Goal: Information Seeking & Learning: Understand process/instructions

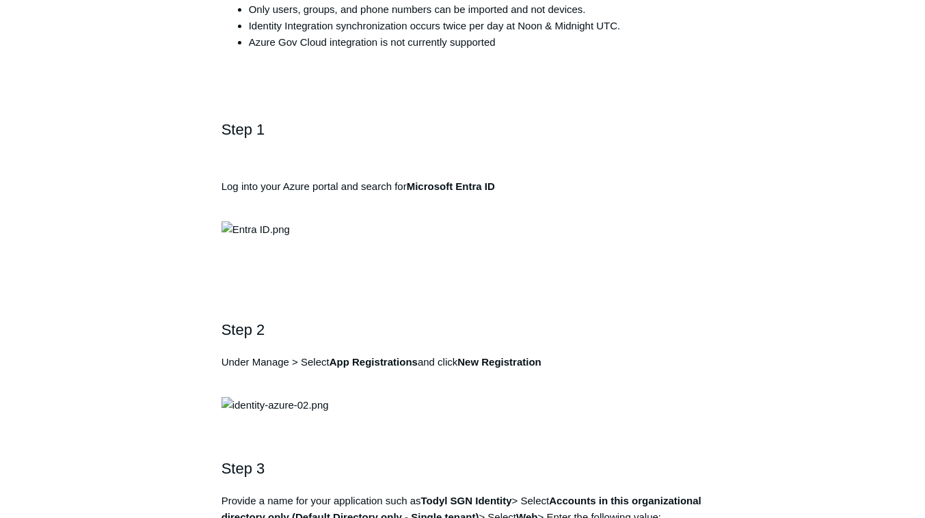
scroll to position [496, 0]
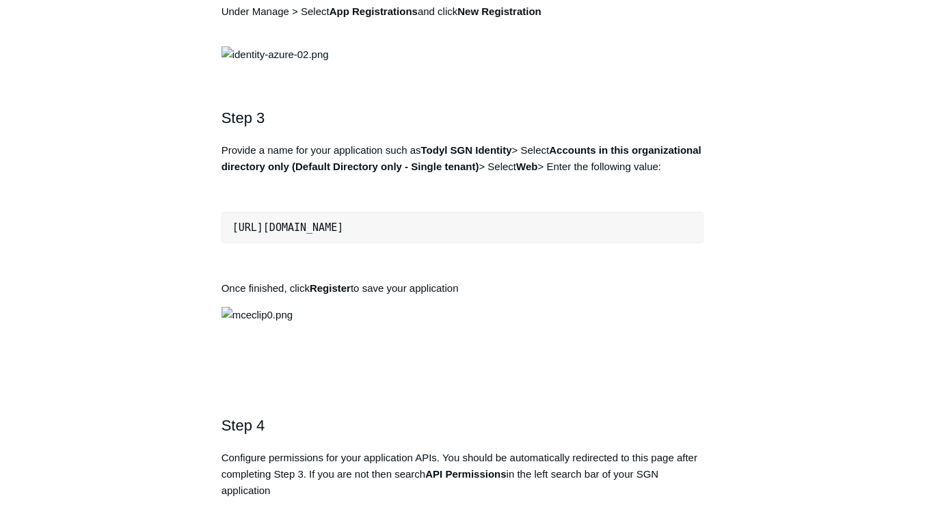
scroll to position [850, 0]
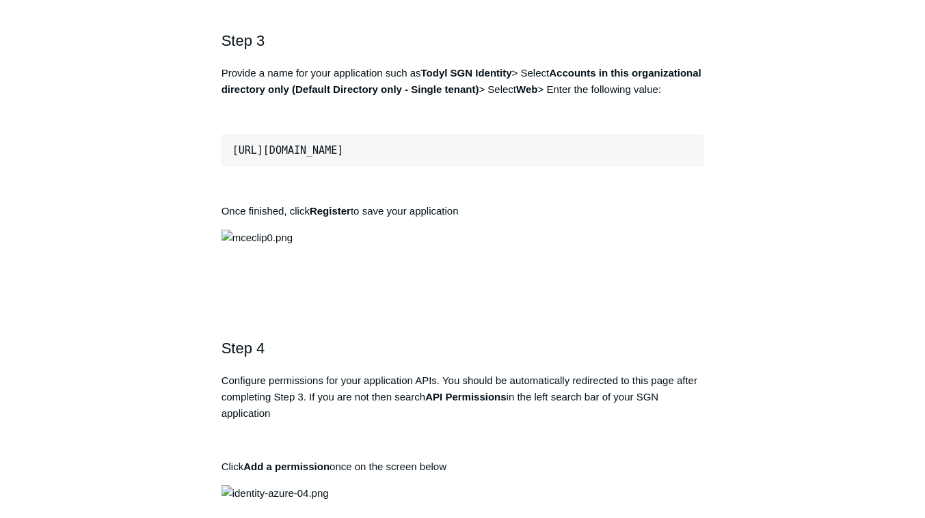
scroll to position [929, 0]
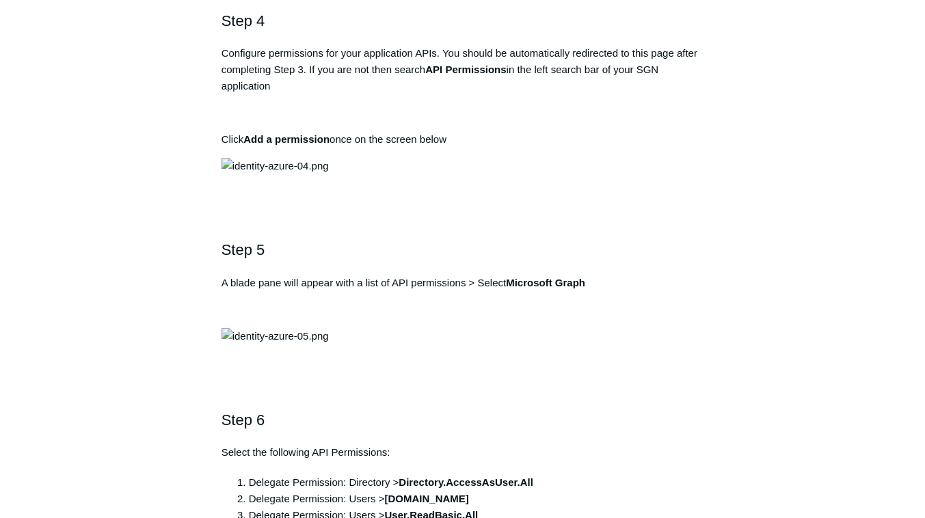
scroll to position [1257, 0]
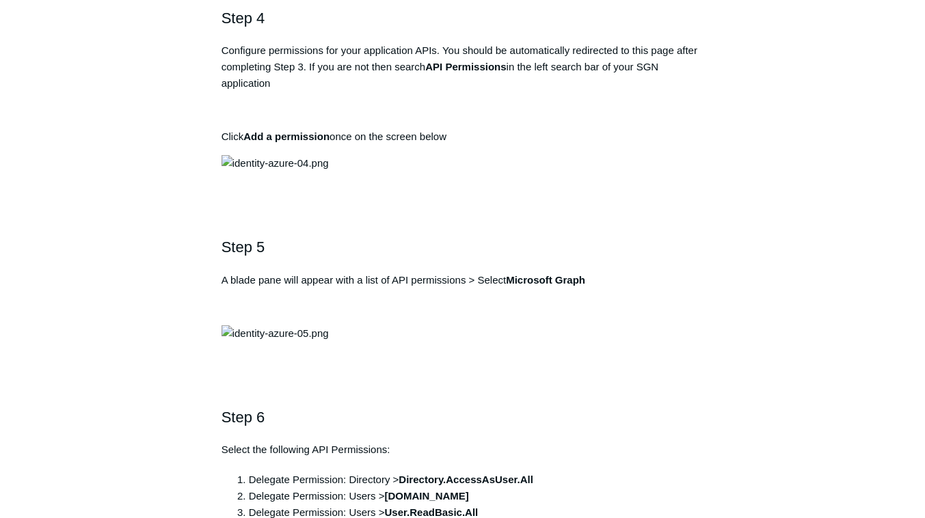
copy div "[URL][DOMAIN_NAME]"
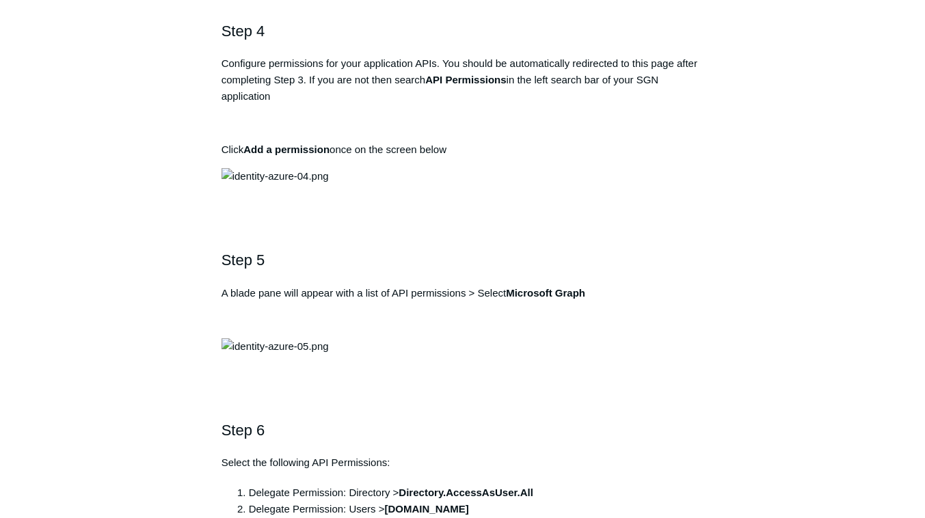
scroll to position [1245, 0]
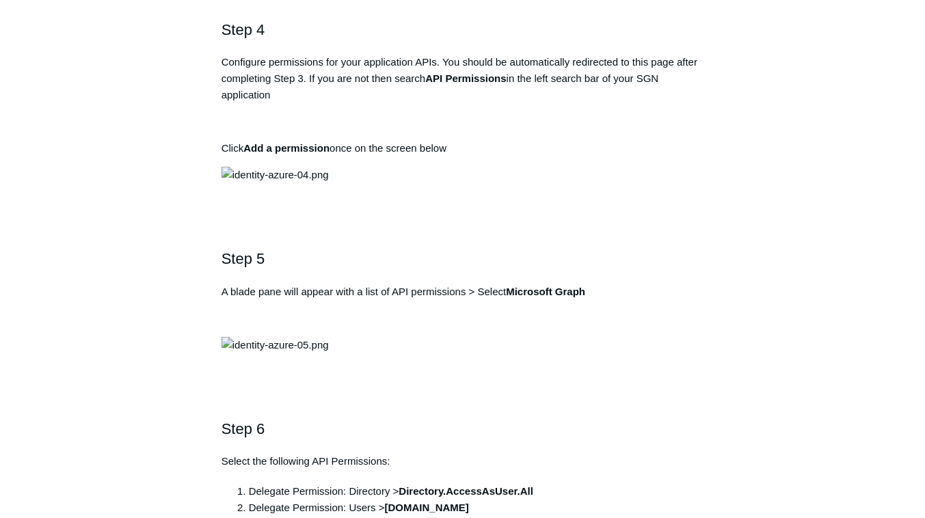
copy div "[URL][DOMAIN_NAME]"
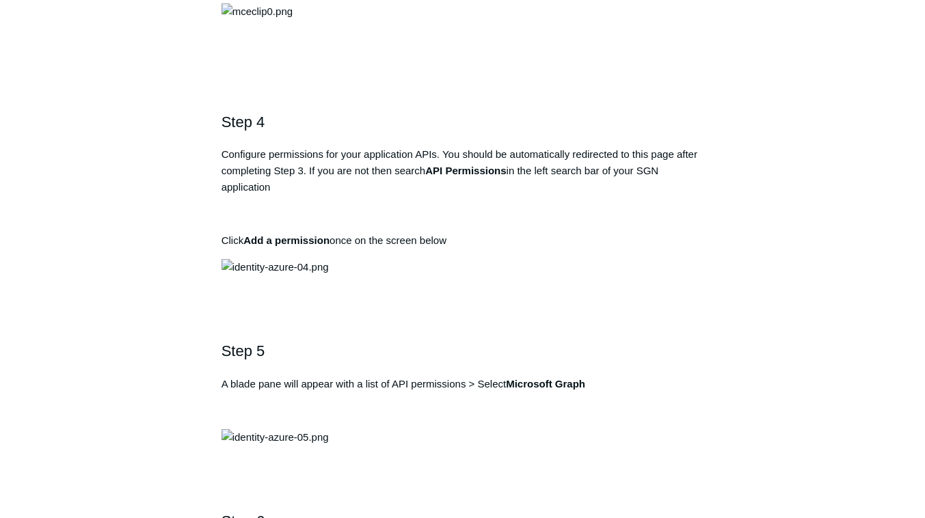
scroll to position [1164, 0]
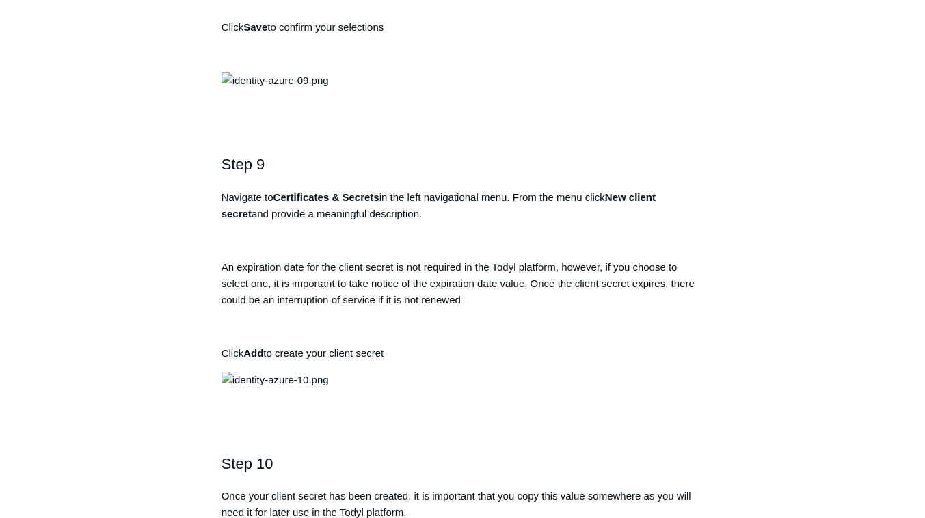
scroll to position [2356, 0]
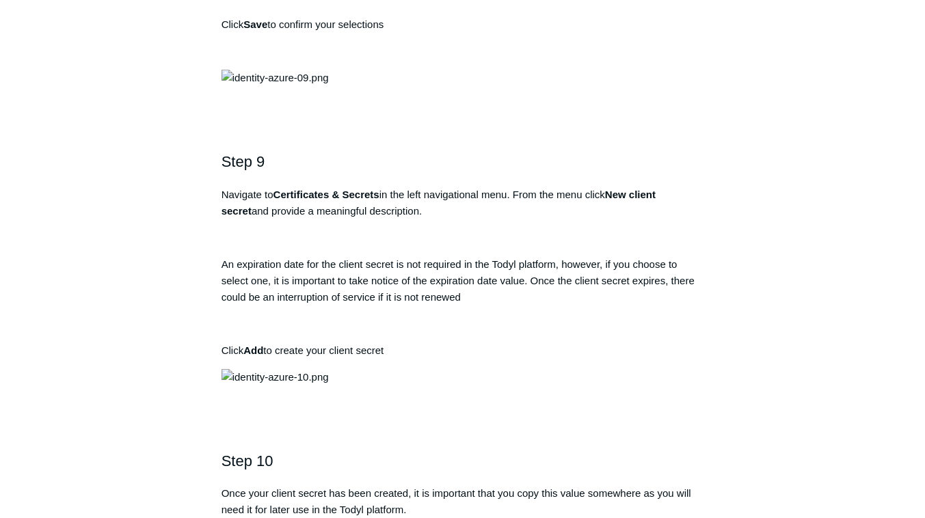
click at [412, 176] on div "This guide it designed to help you setup your Todyl integration with Microsoft …" at bounding box center [463, 45] width 483 height 4299
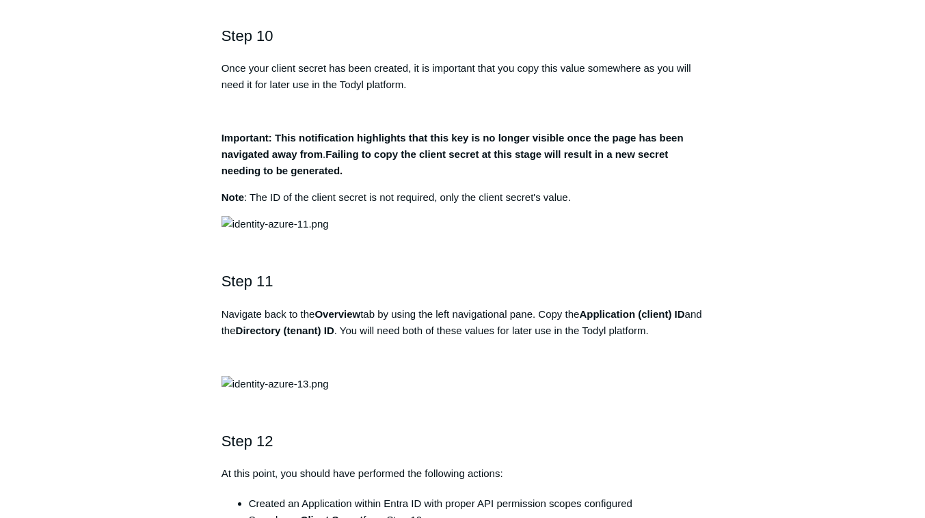
scroll to position [2783, 0]
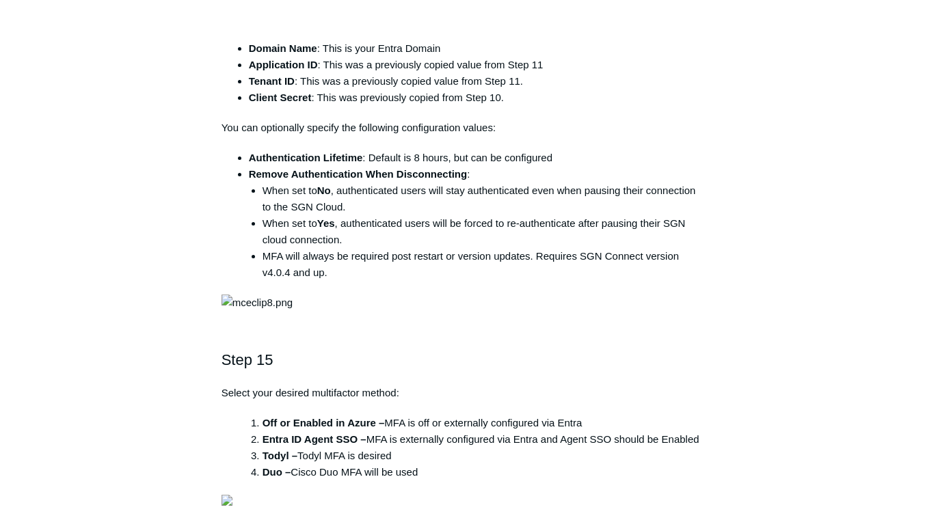
scroll to position [3803, 0]
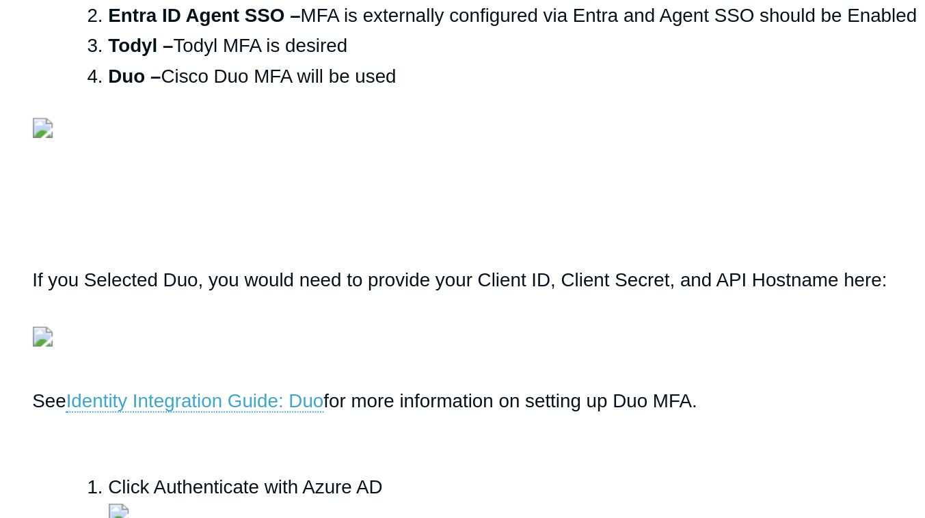
scroll to position [3993, 0]
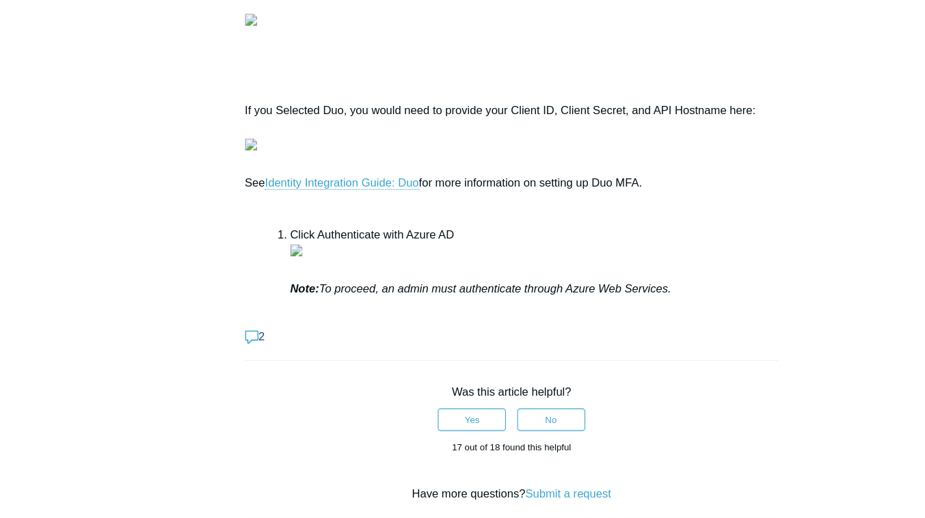
scroll to position [4236, 0]
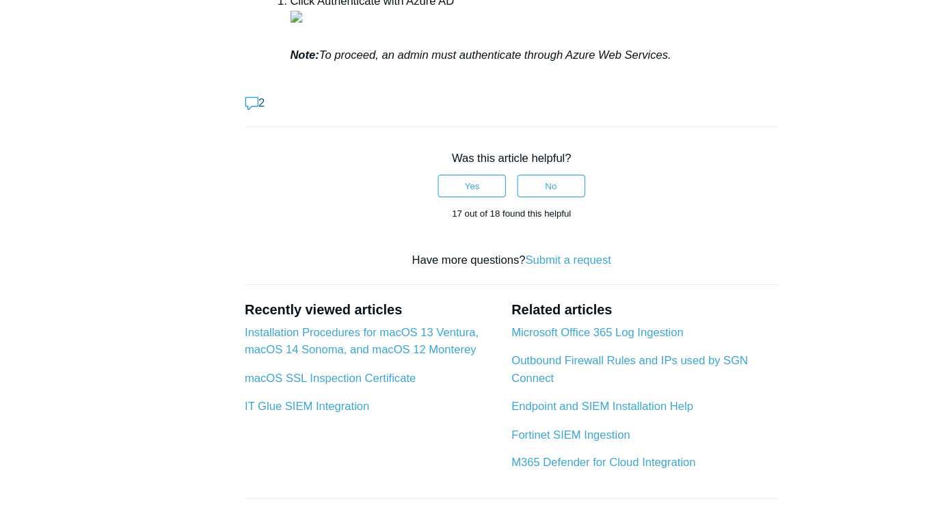
scroll to position [4445, 0]
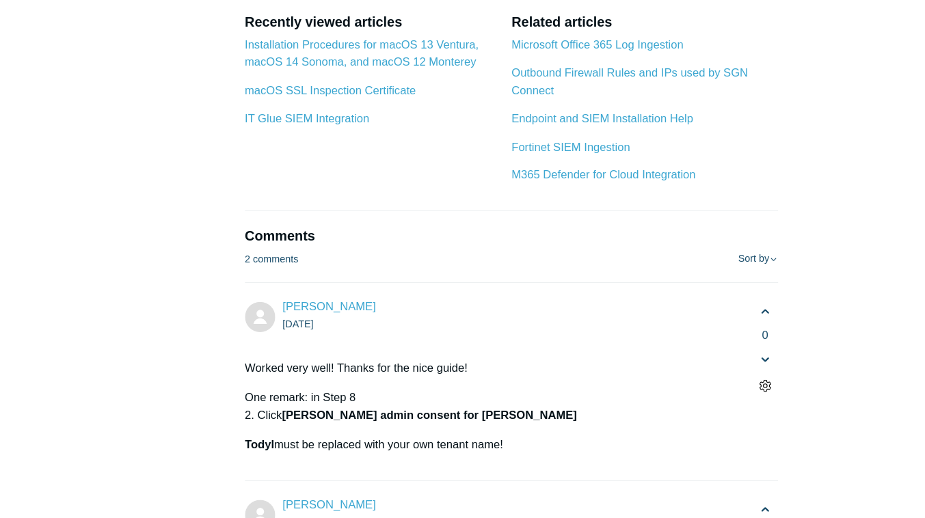
scroll to position [4705, 0]
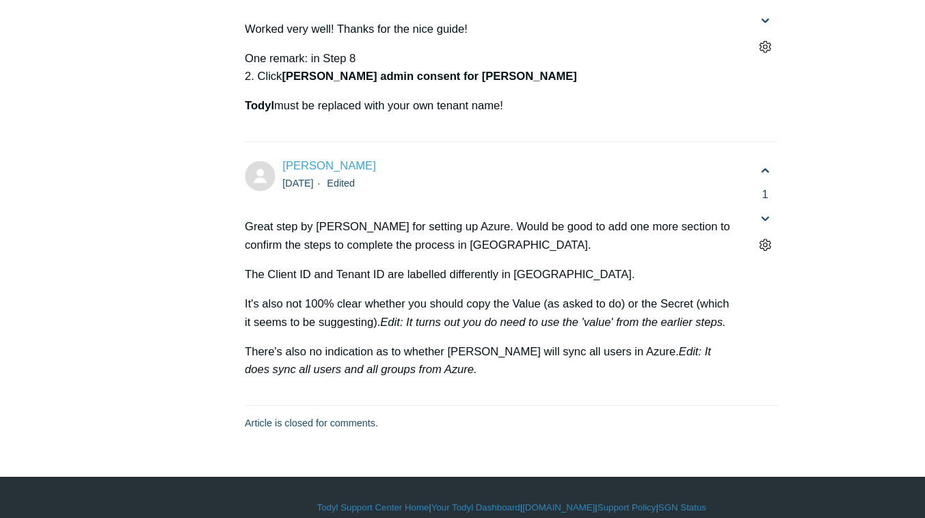
scroll to position [5013, 0]
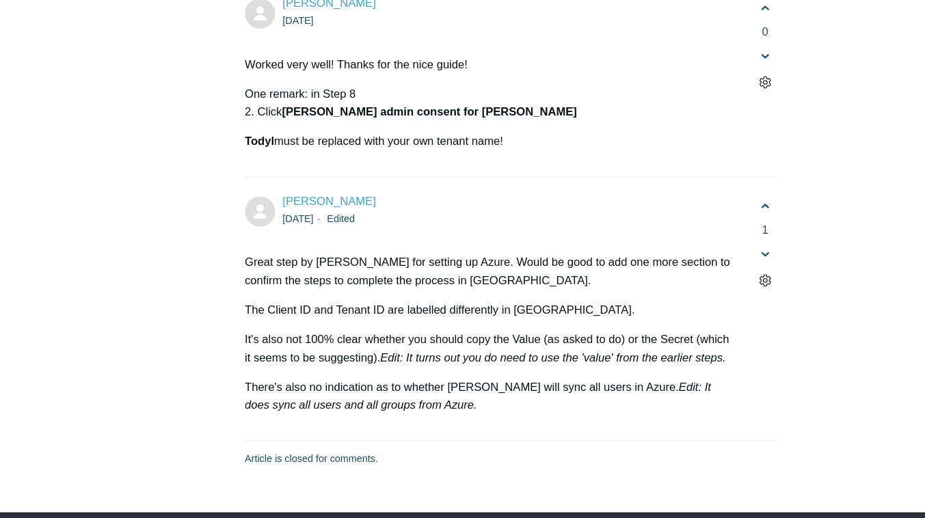
scroll to position [5204, 0]
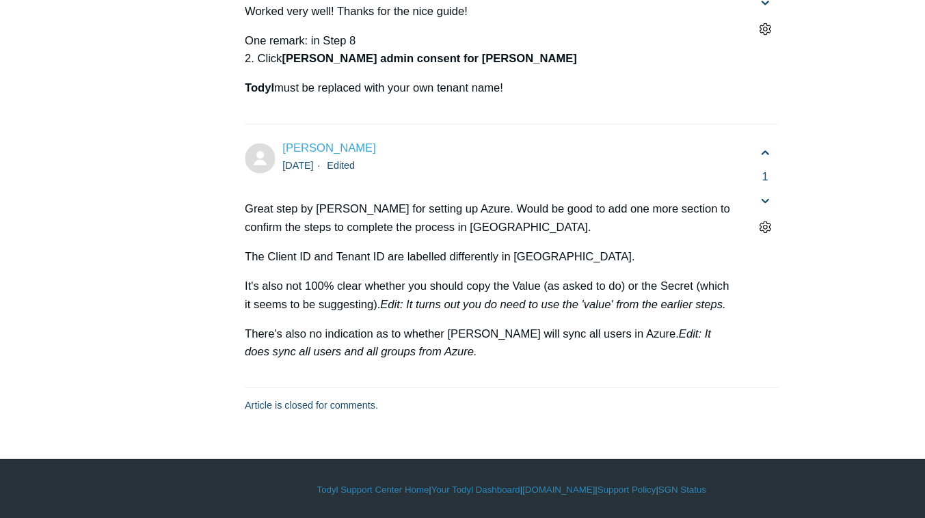
scroll to position [5503, 0]
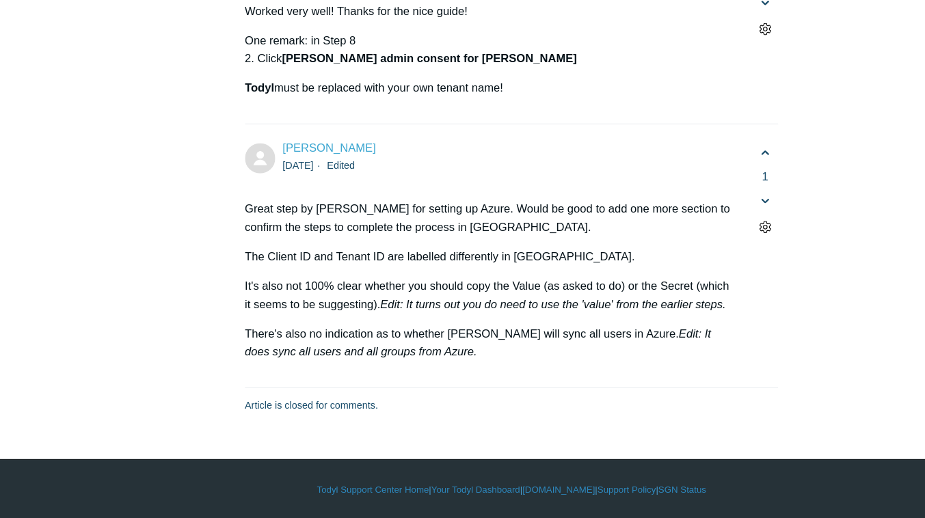
scroll to position [5793, 0]
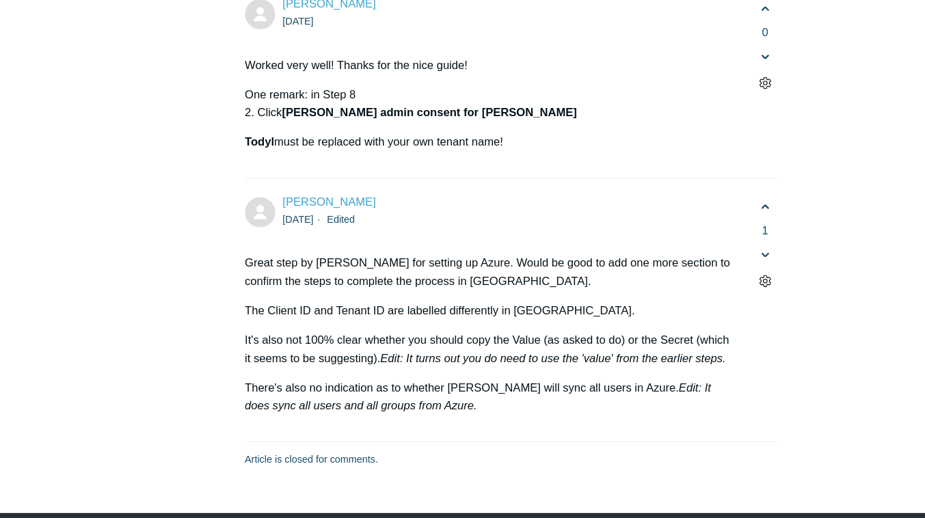
scroll to position [5837, 0]
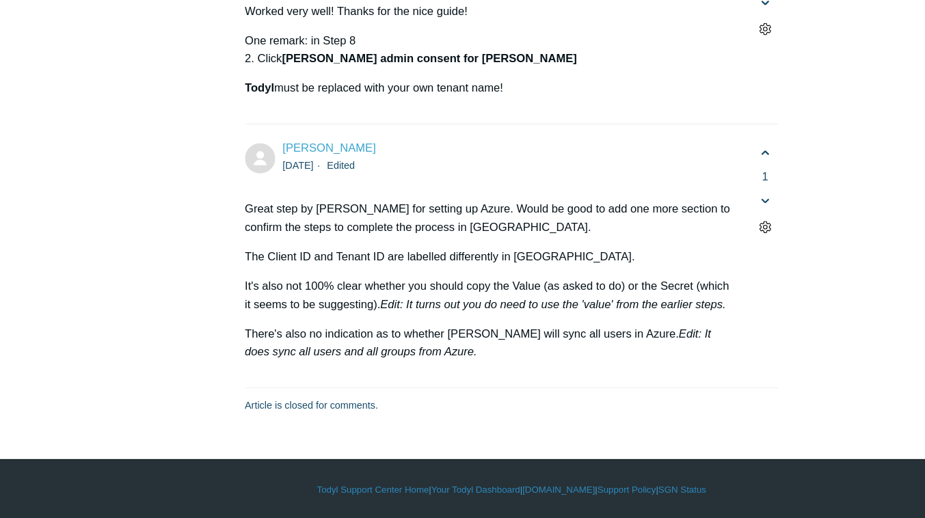
scroll to position [6118, 0]
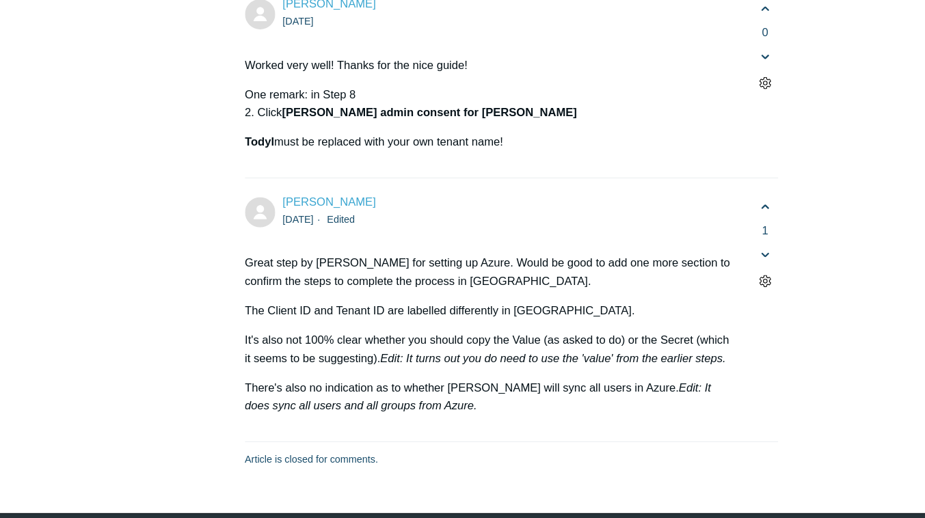
scroll to position [7258, 0]
